Goal: Task Accomplishment & Management: Complete application form

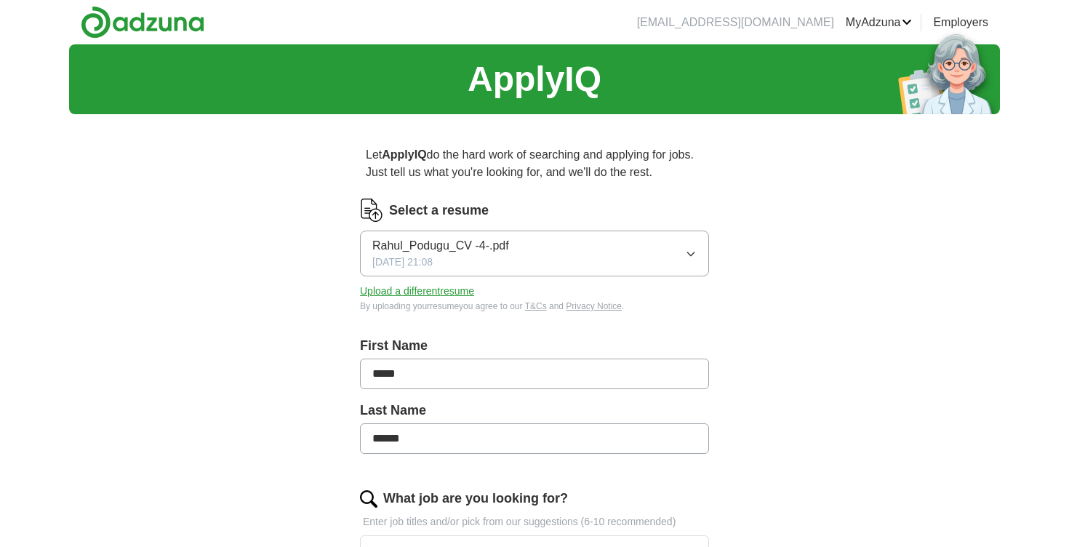
click at [672, 230] on button "Rahul_Podugu_CV -4-.pdf 08/11/2024, 21:08" at bounding box center [534, 253] width 349 height 46
click at [440, 292] on button "Upload a different resume" at bounding box center [417, 291] width 114 height 15
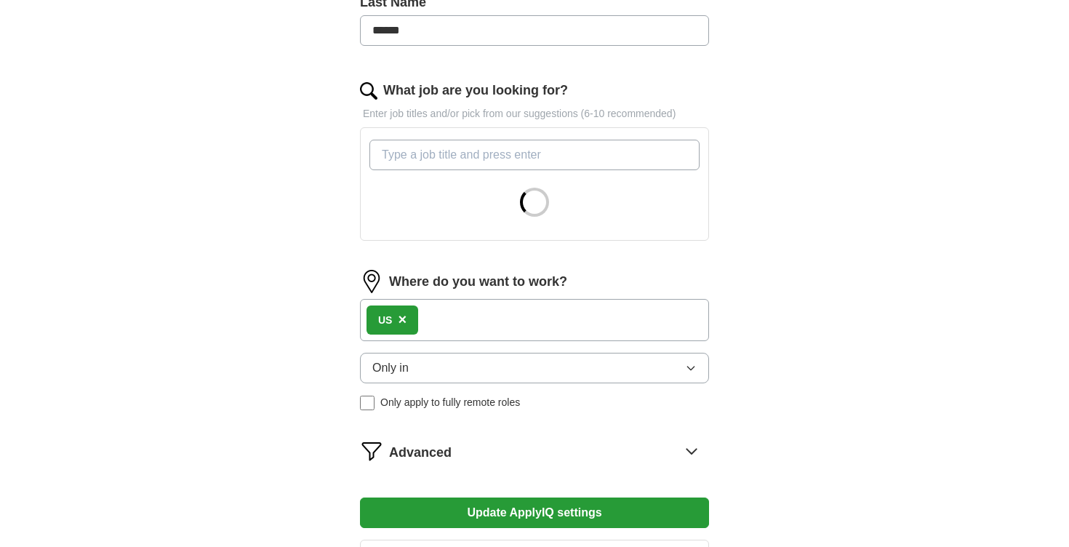
scroll to position [429, 0]
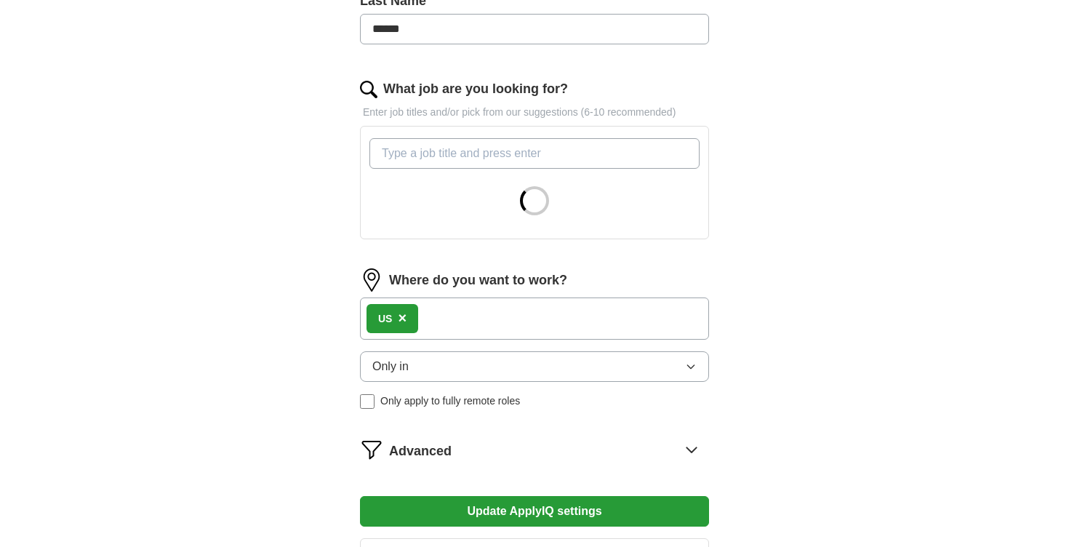
click at [475, 148] on input "What job are you looking for?" at bounding box center [534, 153] width 330 height 31
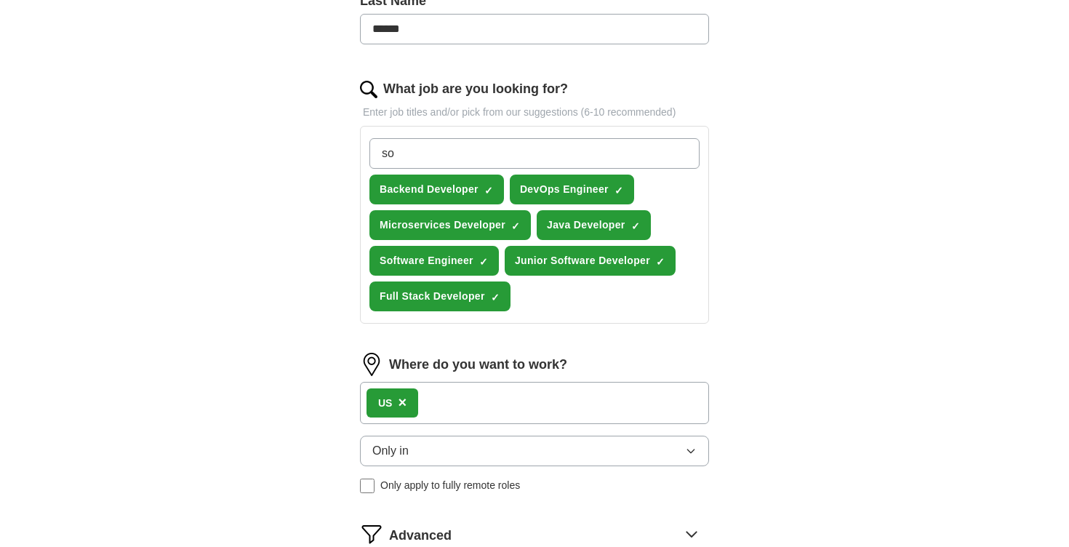
type input "s"
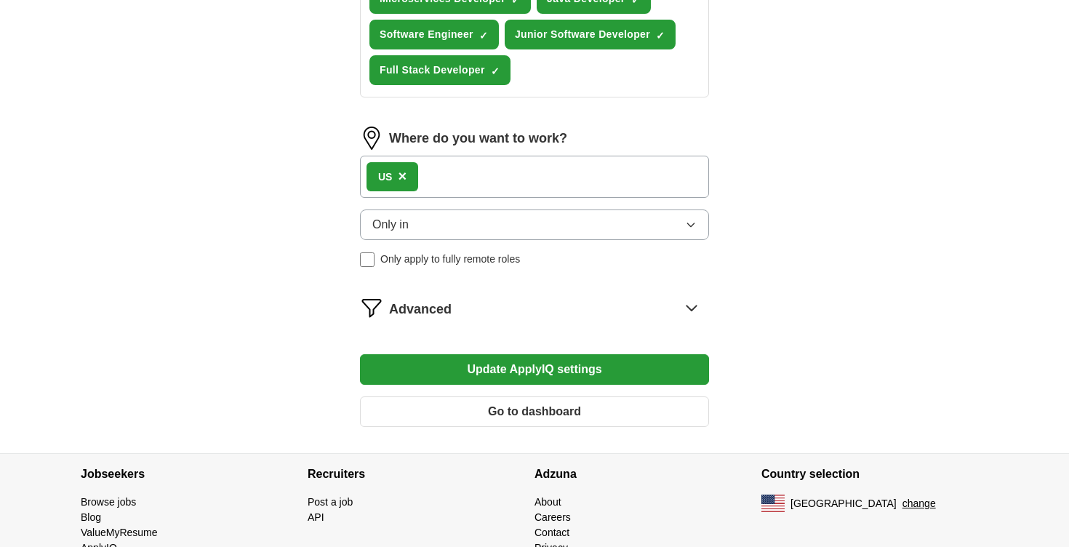
click at [643, 374] on button "Update ApplyIQ settings" at bounding box center [534, 369] width 349 height 31
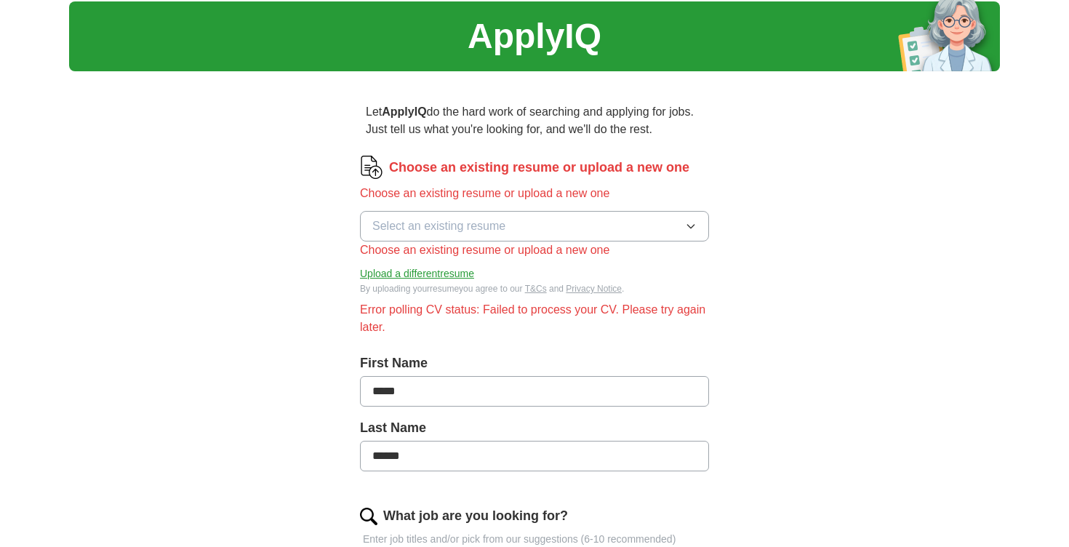
scroll to position [0, 0]
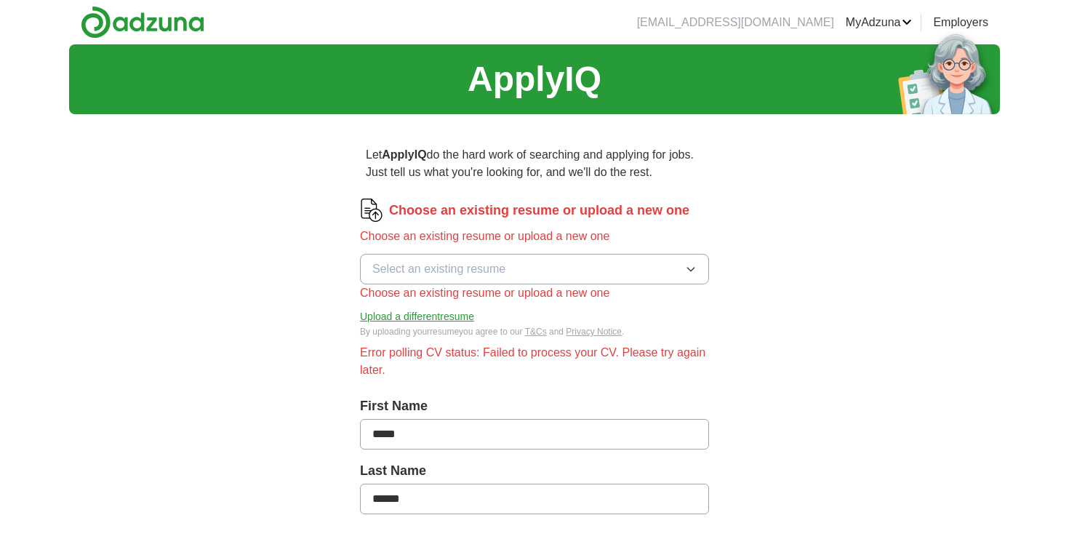
click at [622, 264] on button "Select an existing resume" at bounding box center [534, 269] width 349 height 31
click at [651, 270] on button "Select an existing resume" at bounding box center [534, 269] width 349 height 31
click at [651, 298] on div "Rahul_Podugu_CV -4-.pdf" at bounding box center [534, 302] width 324 height 17
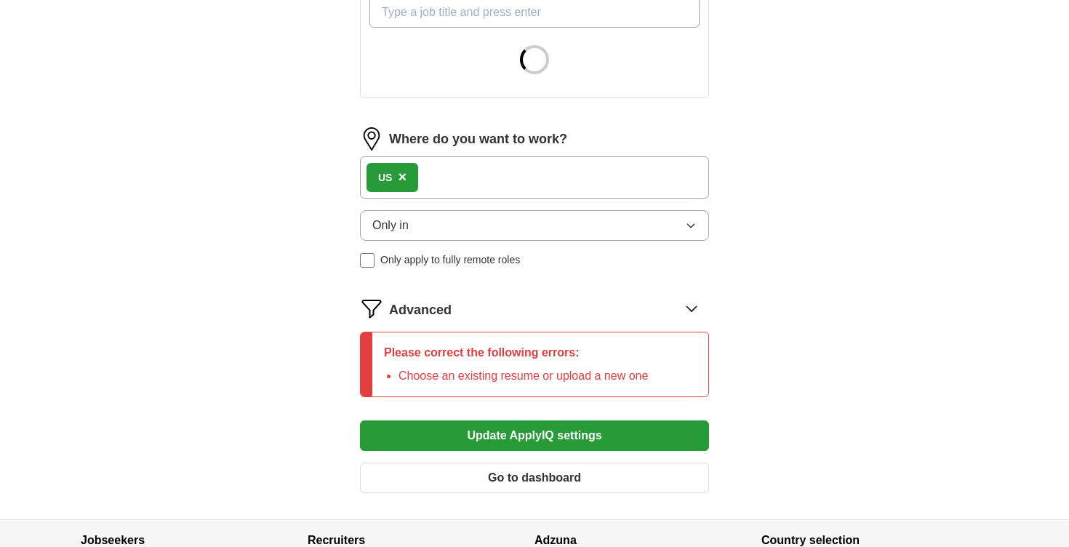
scroll to position [763, 0]
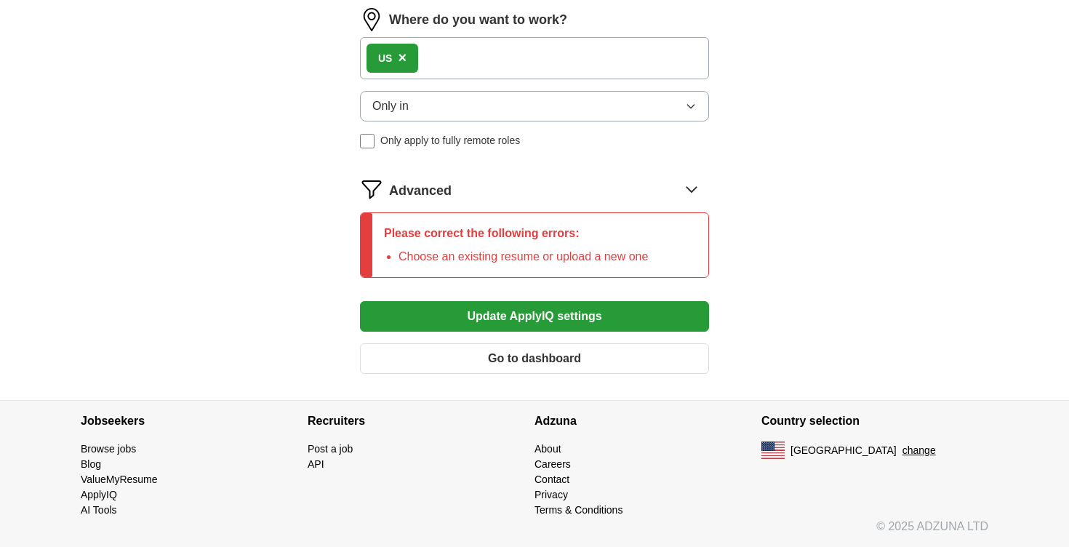
click at [627, 318] on button "Update ApplyIQ settings" at bounding box center [534, 316] width 349 height 31
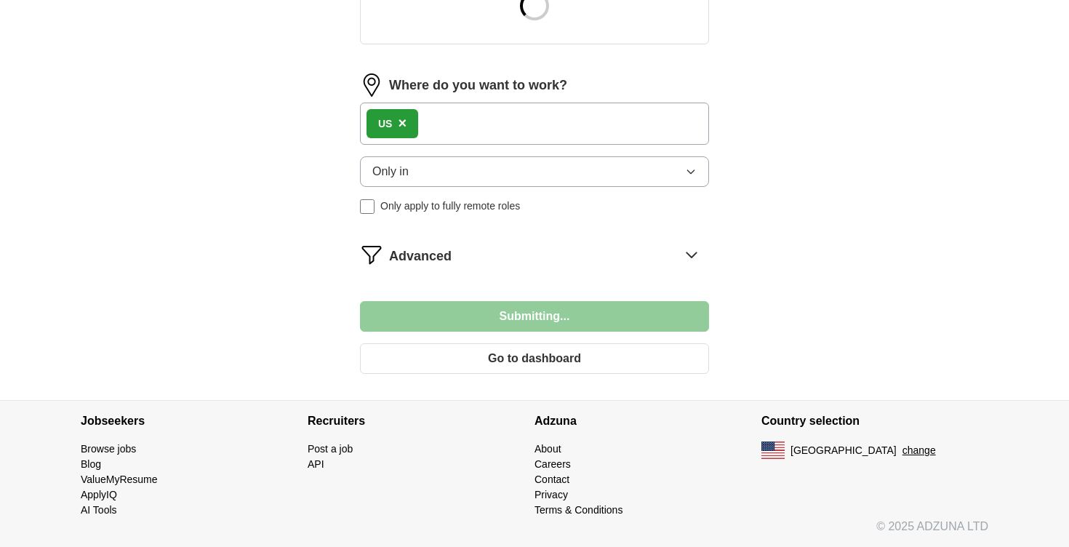
scroll to position [639, 0]
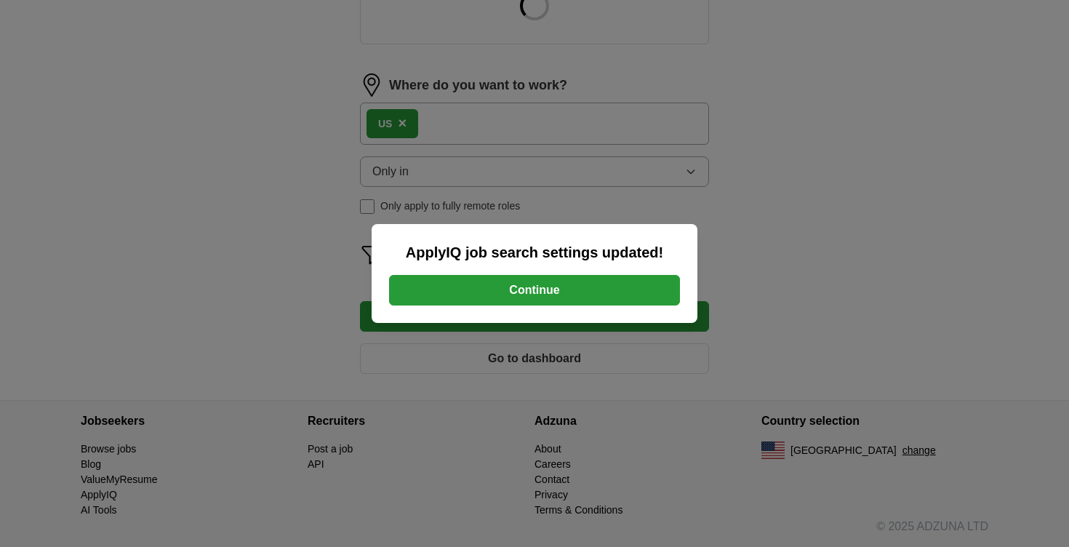
click at [603, 297] on button "Continue" at bounding box center [534, 290] width 291 height 31
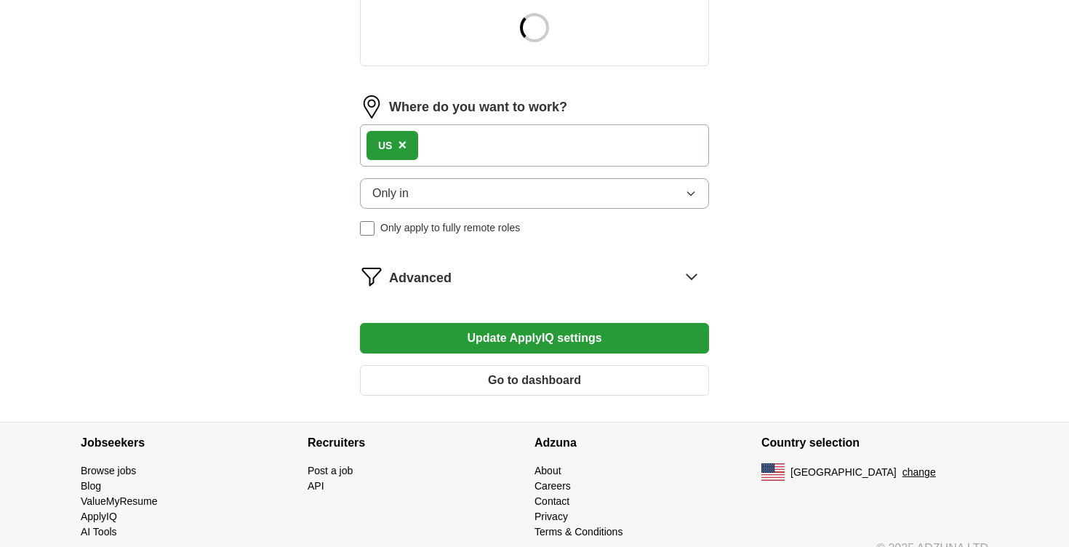
scroll to position [0, 0]
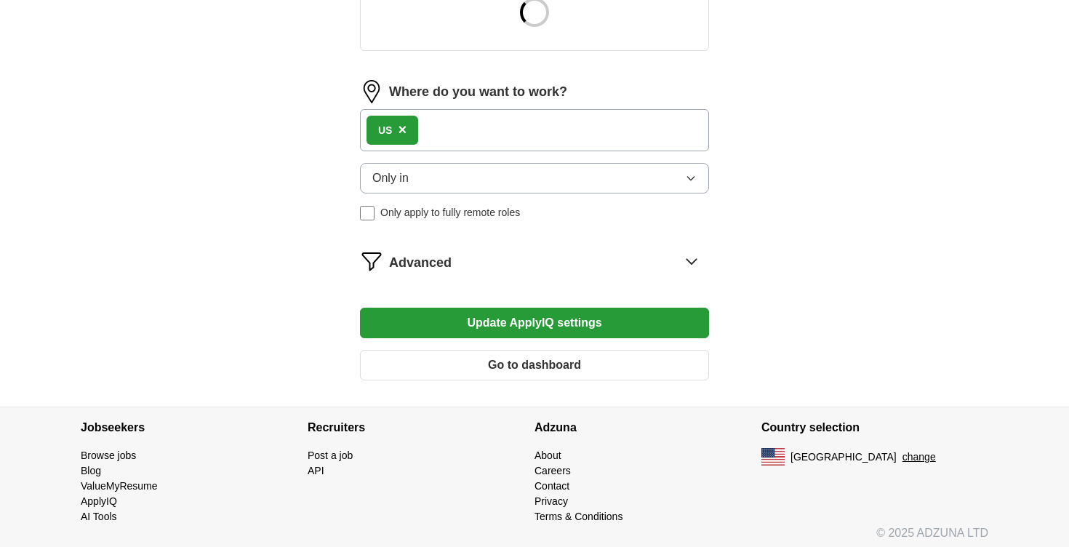
scroll to position [604, 0]
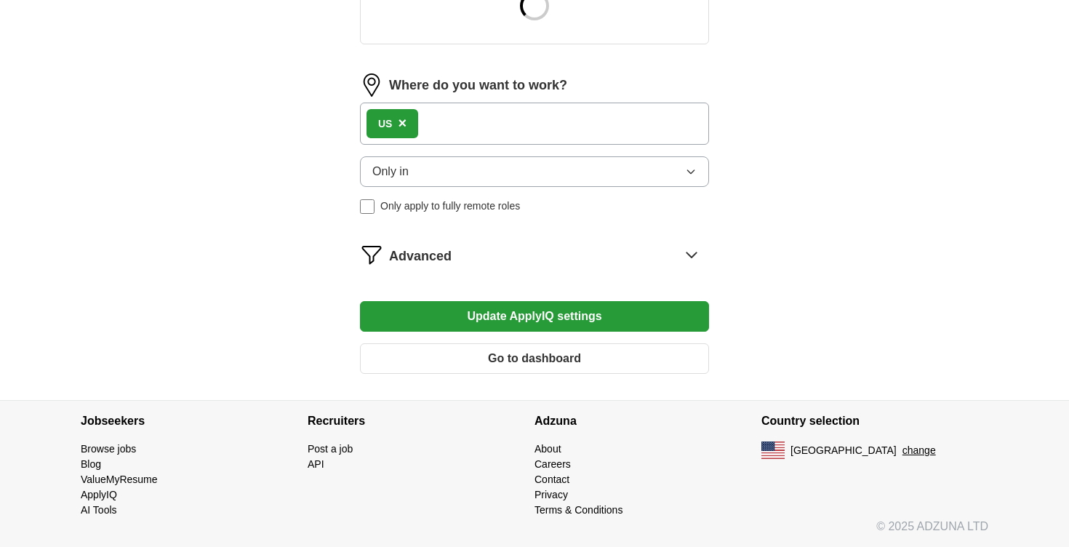
click at [599, 309] on button "Update ApplyIQ settings" at bounding box center [534, 316] width 349 height 31
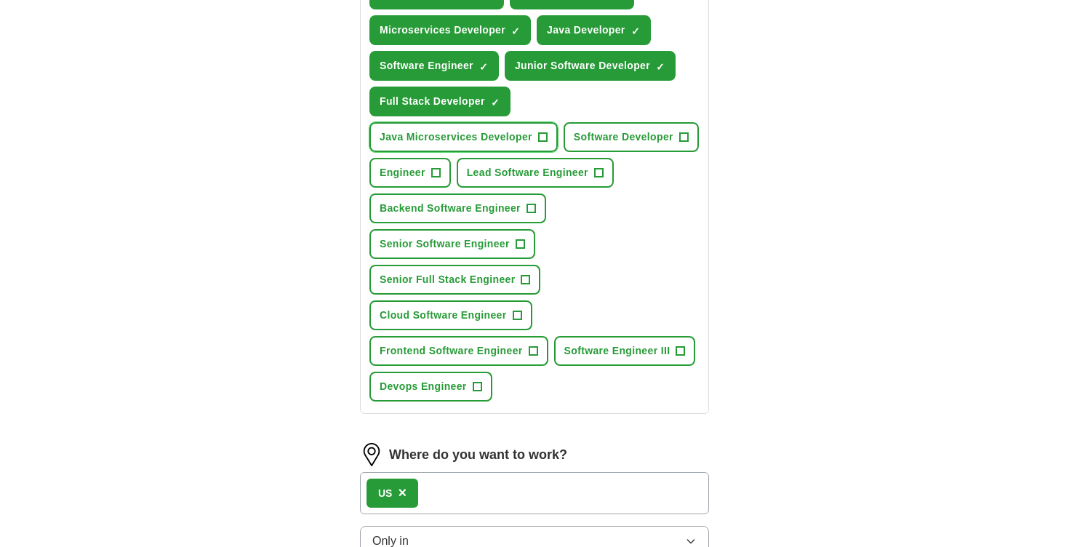
click at [537, 145] on button "Java Microservices Developer +" at bounding box center [463, 137] width 188 height 30
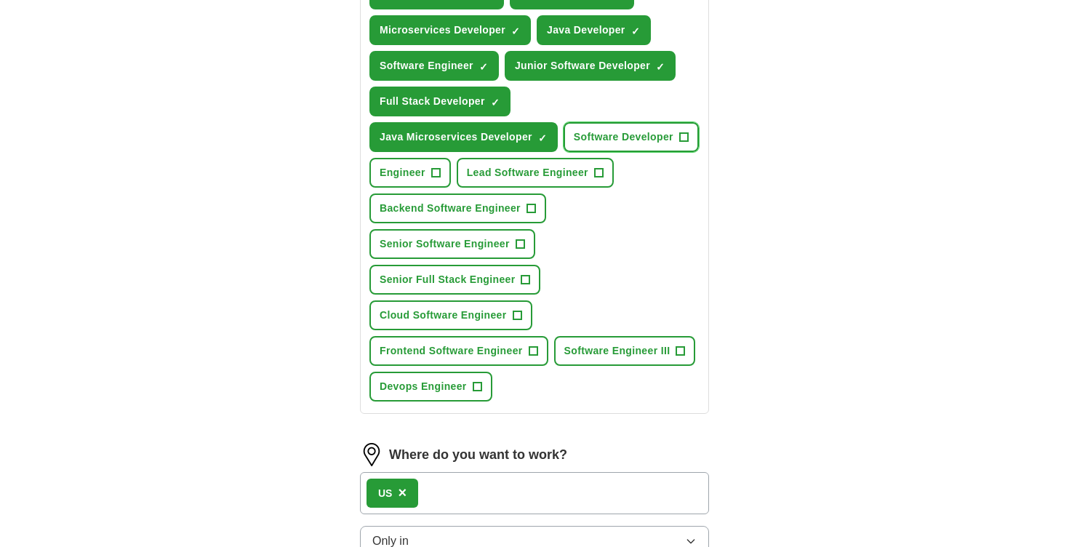
click at [574, 145] on span "Software Developer" at bounding box center [624, 136] width 100 height 15
click at [521, 223] on button "Backend Software Engineer +" at bounding box center [457, 208] width 177 height 30
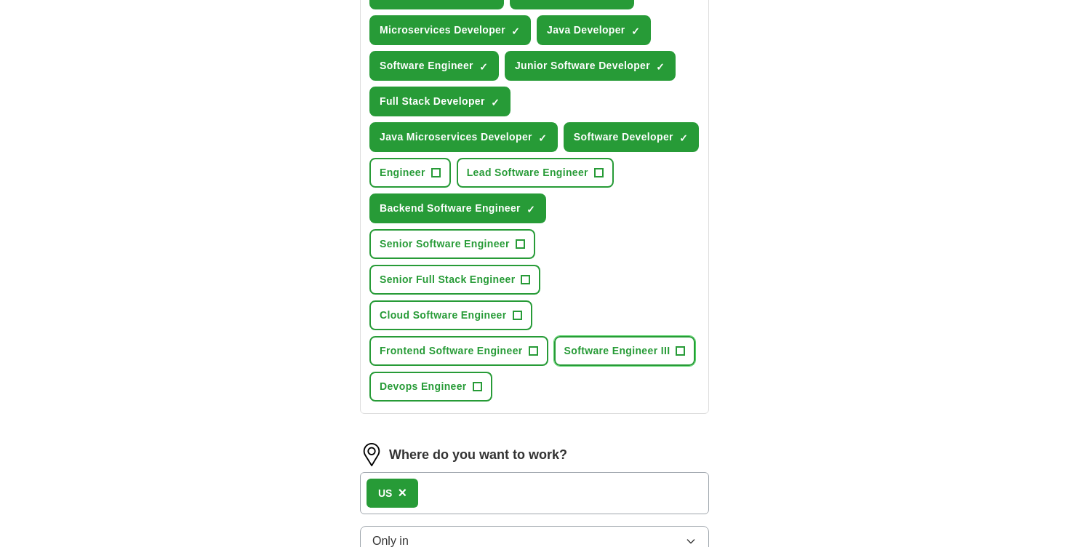
click at [592, 358] on span "Software Engineer III" at bounding box center [617, 350] width 106 height 15
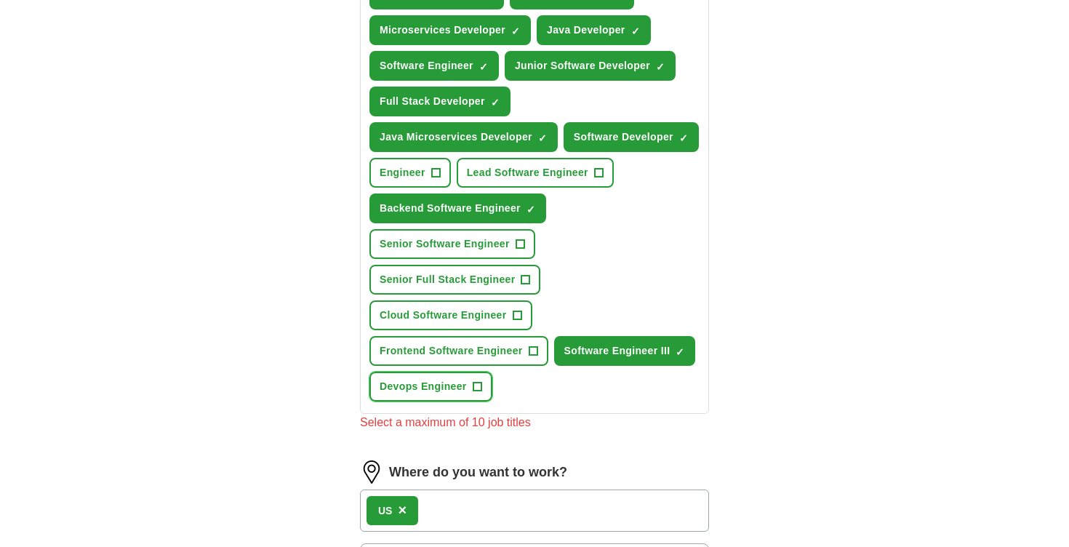
click at [463, 394] on span "Devops Engineer" at bounding box center [423, 386] width 87 height 15
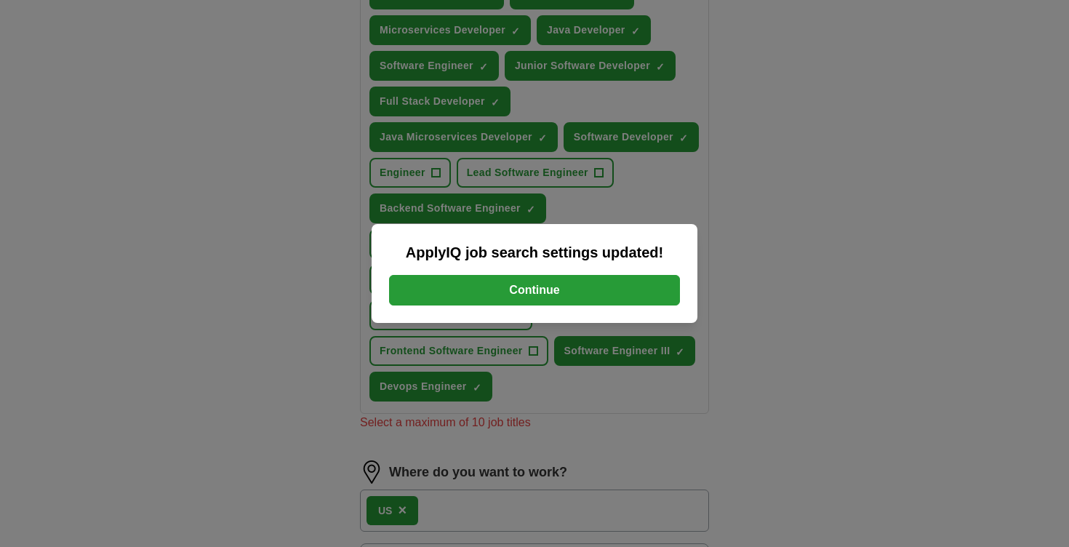
click at [579, 286] on button "Continue" at bounding box center [534, 290] width 291 height 31
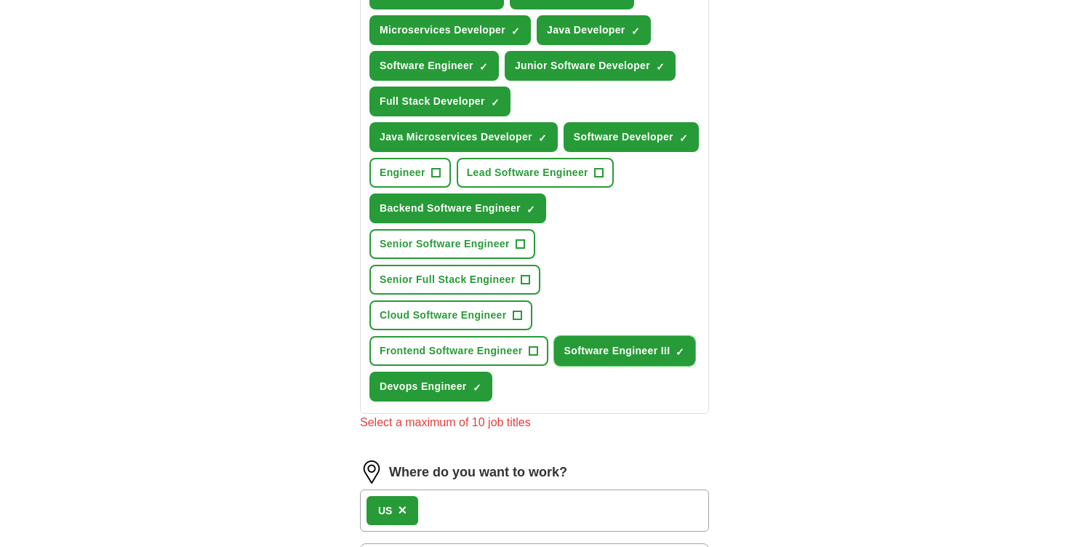
click at [621, 366] on button "Software Engineer III ✓ ×" at bounding box center [625, 351] width 142 height 30
